Goal: Task Accomplishment & Management: Manage account settings

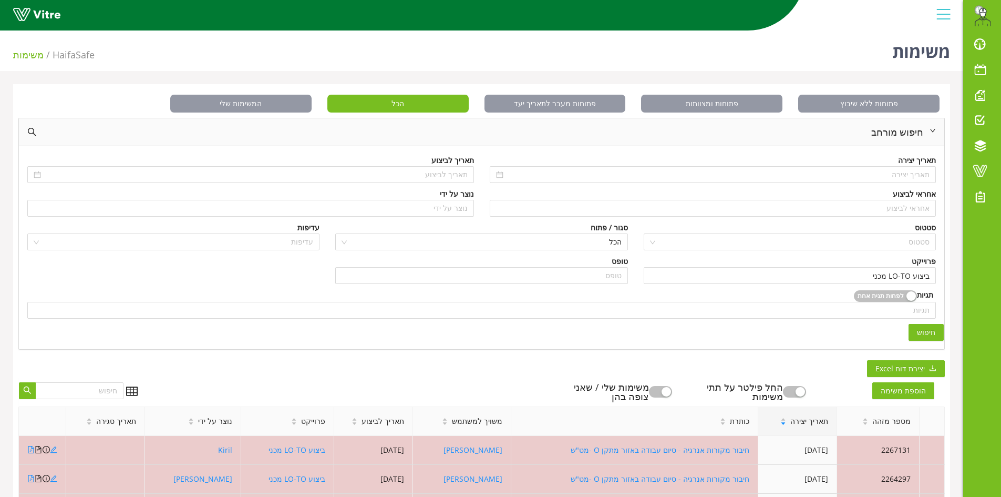
scroll to position [23, 0]
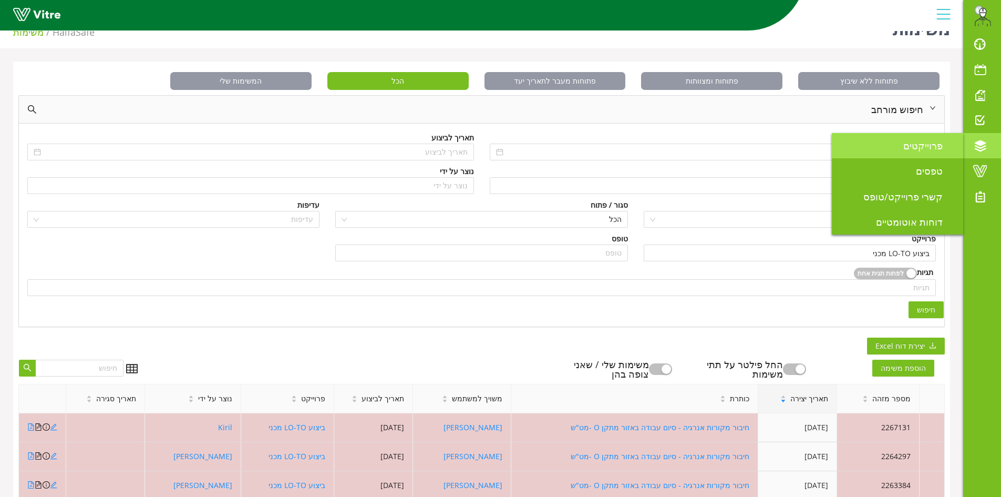
click at [918, 155] on link "פרוייקטים" at bounding box center [897, 145] width 131 height 25
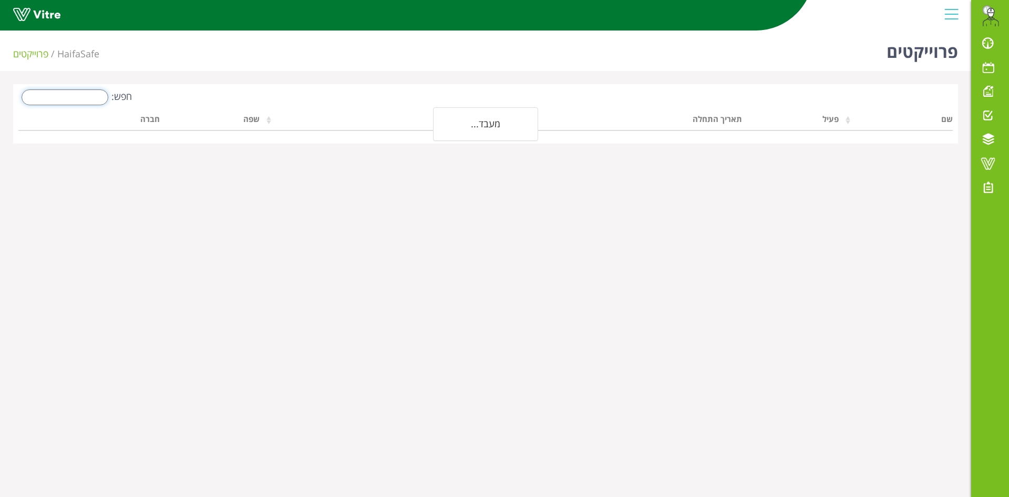
click at [92, 96] on input "חפש:" at bounding box center [65, 97] width 87 height 16
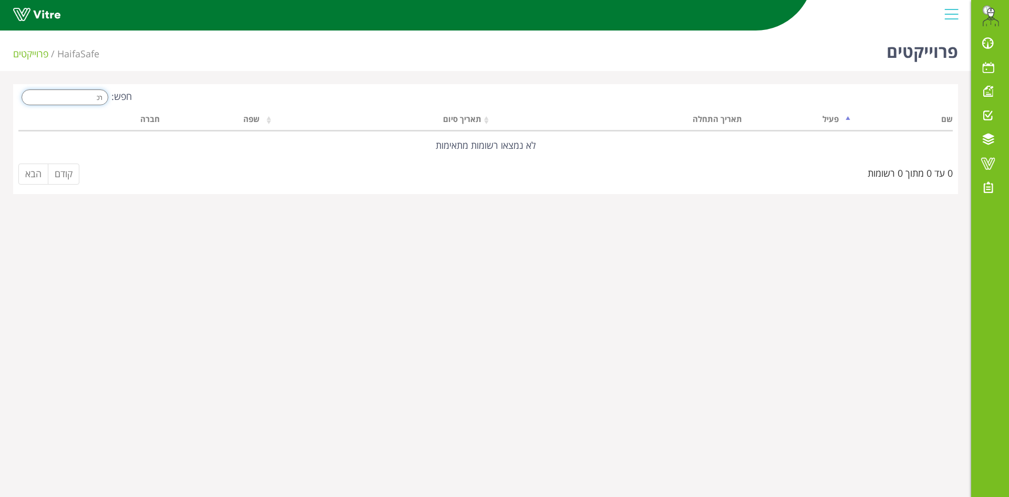
type input "ר"
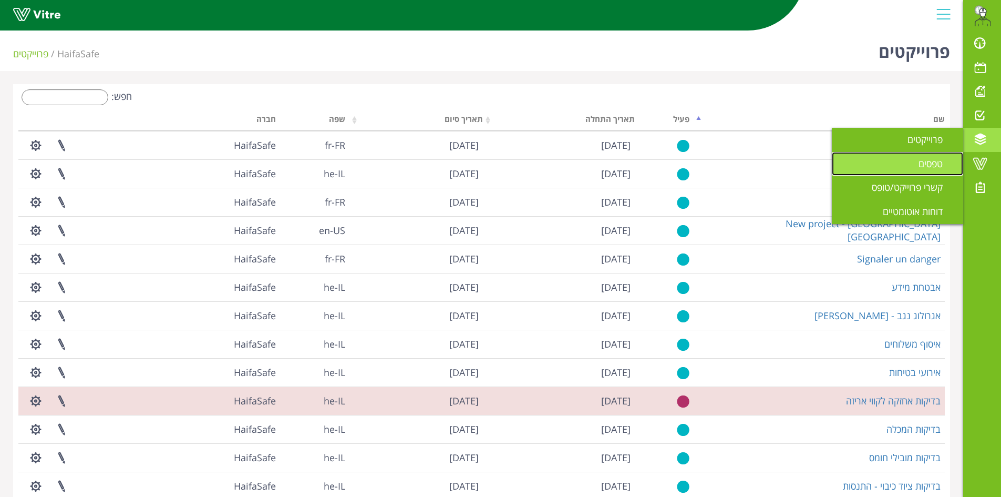
drag, startPoint x: 938, startPoint y: 163, endPoint x: 604, endPoint y: 162, distance: 333.7
click at [938, 163] on span "טפסים" at bounding box center [937, 163] width 37 height 13
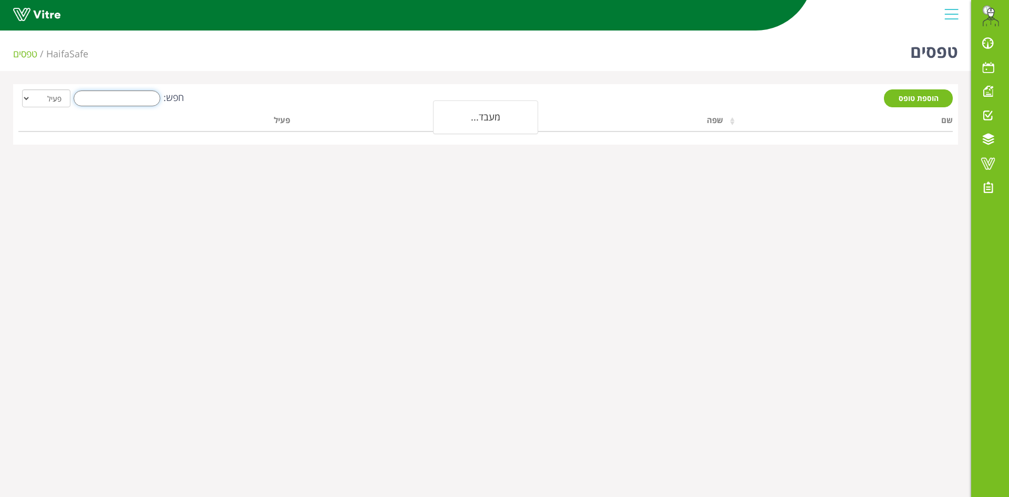
click at [107, 96] on input "חפש:" at bounding box center [117, 98] width 87 height 16
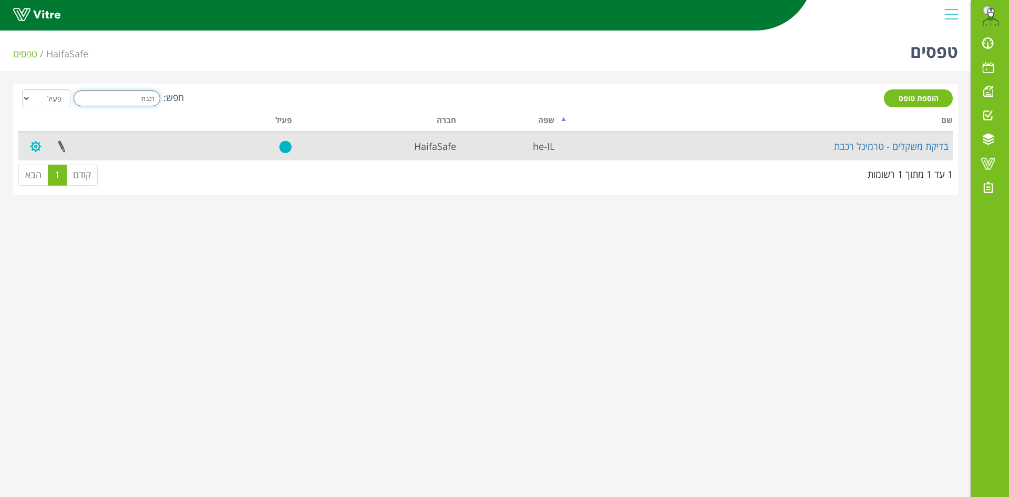
type input "רכבת"
click at [36, 146] on button "button" at bounding box center [36, 146] width 26 height 28
click at [74, 189] on link "הגדרת משתמשים" at bounding box center [64, 185] width 83 height 14
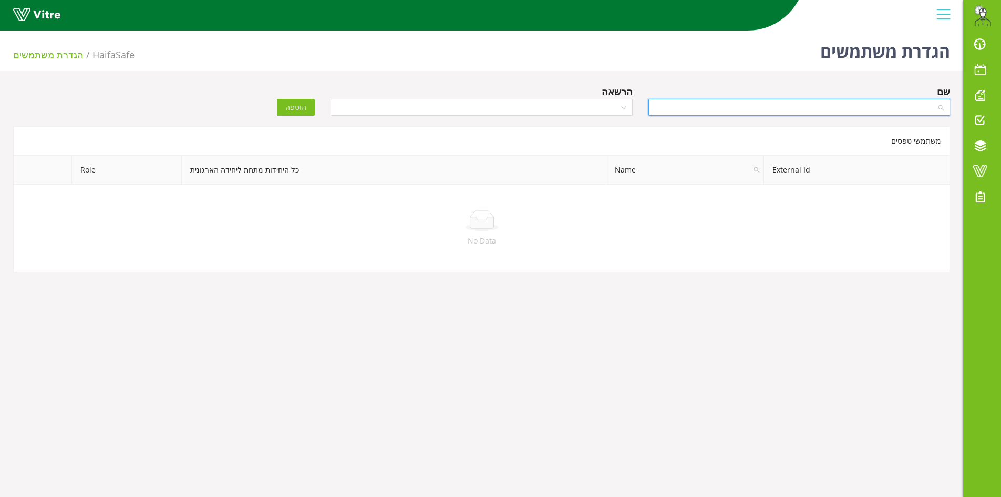
click at [736, 107] on input "search" at bounding box center [796, 107] width 282 height 16
type input "SAHA"
click at [922, 148] on div "Sahar Cohen" at bounding box center [798, 145] width 289 height 12
click at [589, 109] on input "search" at bounding box center [478, 107] width 282 height 16
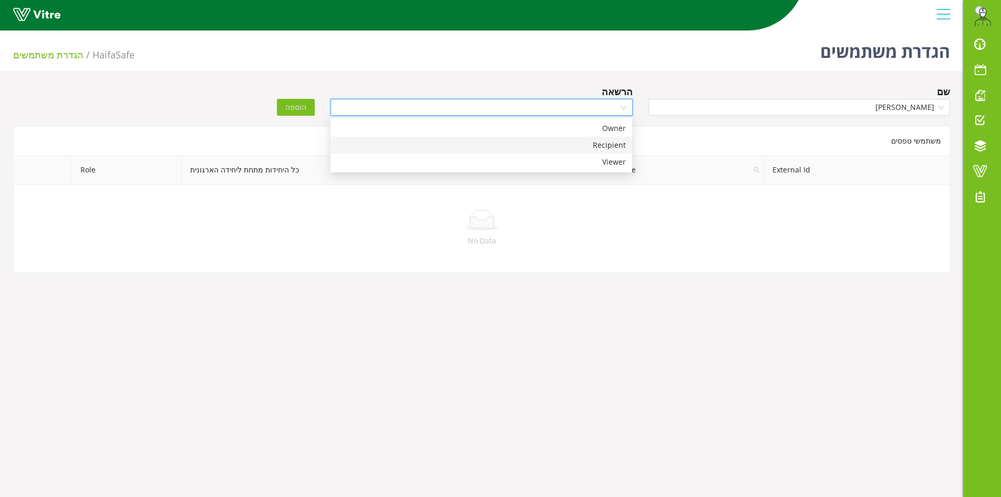
drag, startPoint x: 599, startPoint y: 148, endPoint x: 588, endPoint y: 143, distance: 12.5
click at [597, 147] on div "Recipient" at bounding box center [481, 145] width 289 height 12
click at [282, 110] on button "הוספה" at bounding box center [296, 107] width 38 height 17
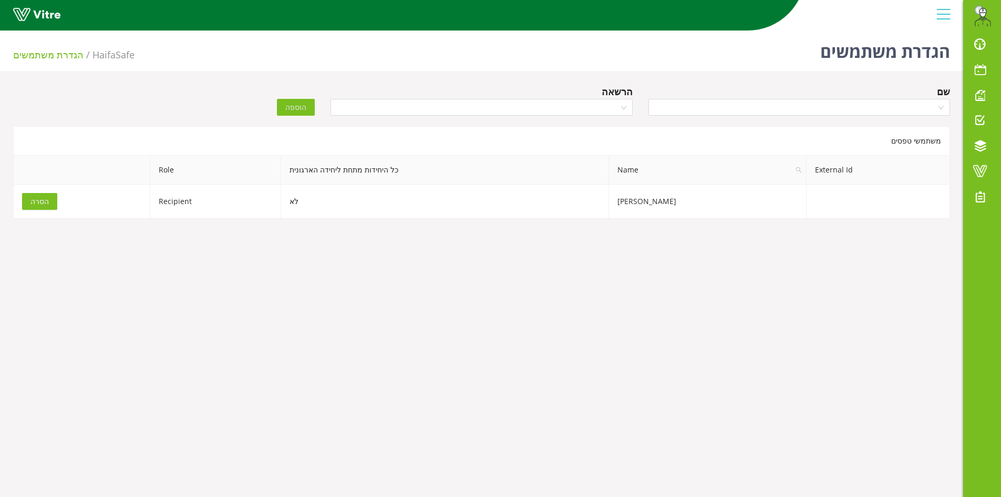
click at [157, 96] on div "שם הרשאה הוספה" at bounding box center [481, 102] width 953 height 37
click at [727, 110] on input "search" at bounding box center [796, 107] width 282 height 16
type input "ד"
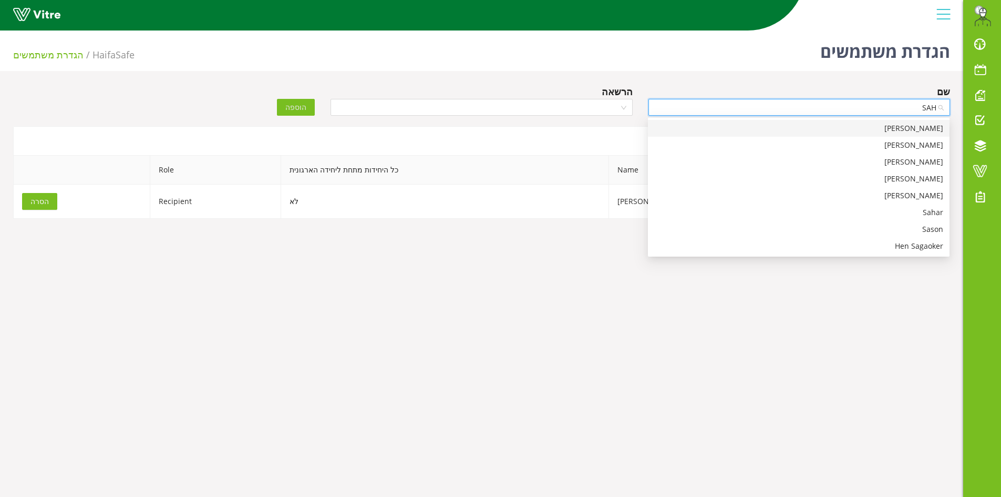
type input "SAHA"
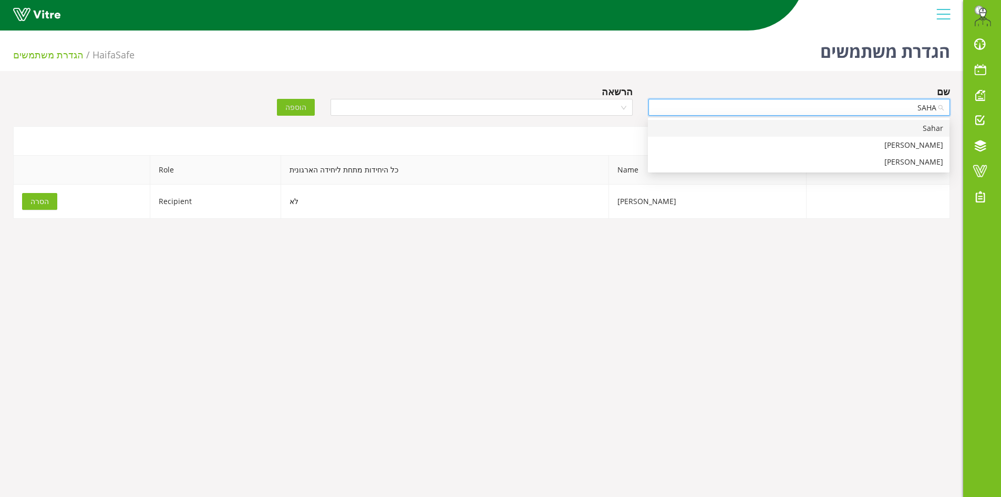
click at [912, 127] on div "Sahar" at bounding box center [798, 128] width 289 height 12
click at [605, 107] on input "search" at bounding box center [478, 107] width 282 height 16
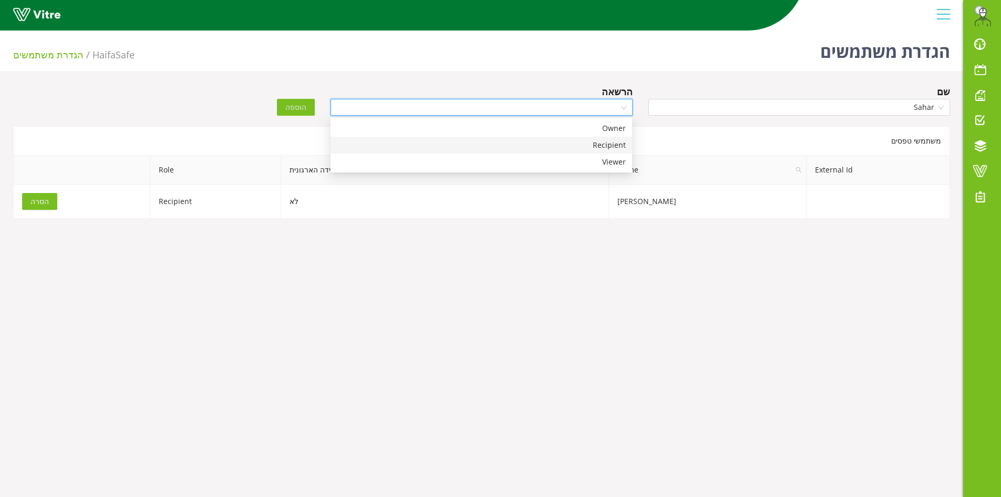
click at [605, 144] on div "Recipient" at bounding box center [481, 145] width 289 height 12
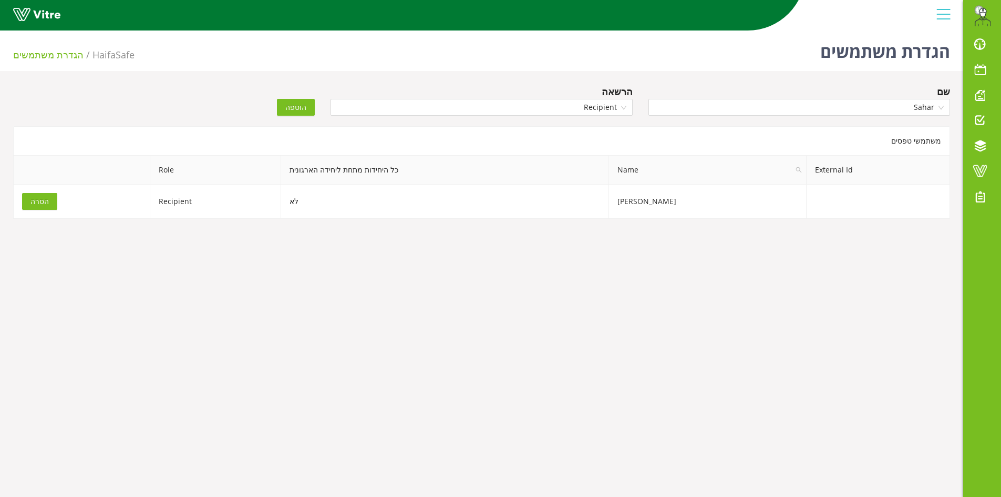
click at [287, 115] on button "הוספה" at bounding box center [296, 107] width 38 height 17
